Goal: Navigation & Orientation: Go to known website

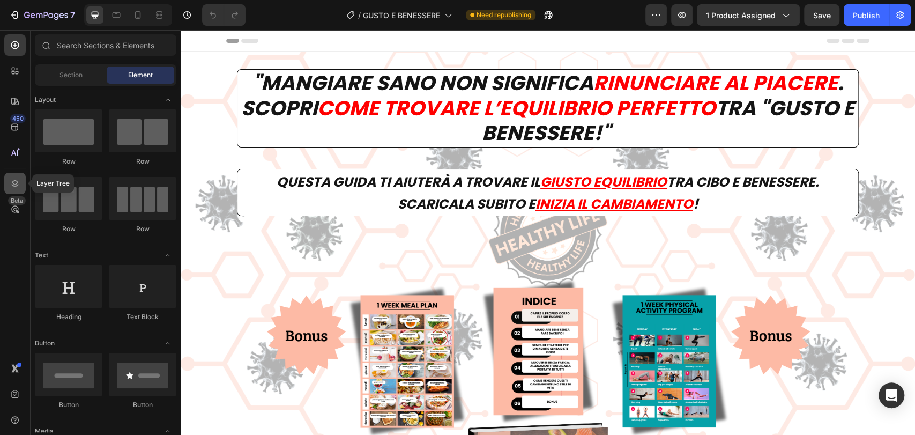
click at [13, 185] on icon at bounding box center [15, 183] width 7 height 8
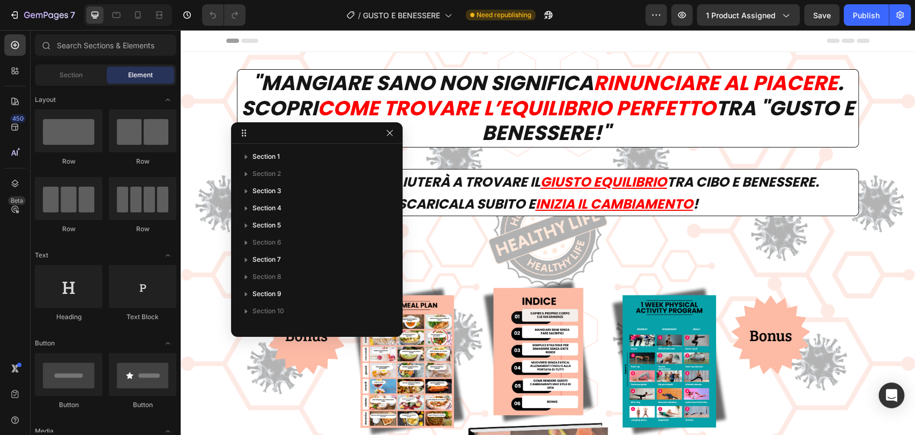
drag, startPoint x: 827, startPoint y: 48, endPoint x: 314, endPoint y: 138, distance: 520.6
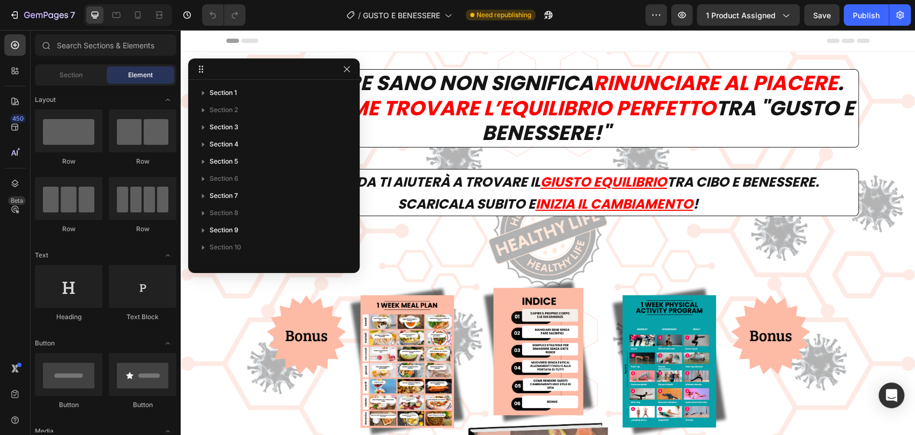
drag, startPoint x: 336, startPoint y: 131, endPoint x: 296, endPoint y: 66, distance: 76.6
